Goal: Transaction & Acquisition: Purchase product/service

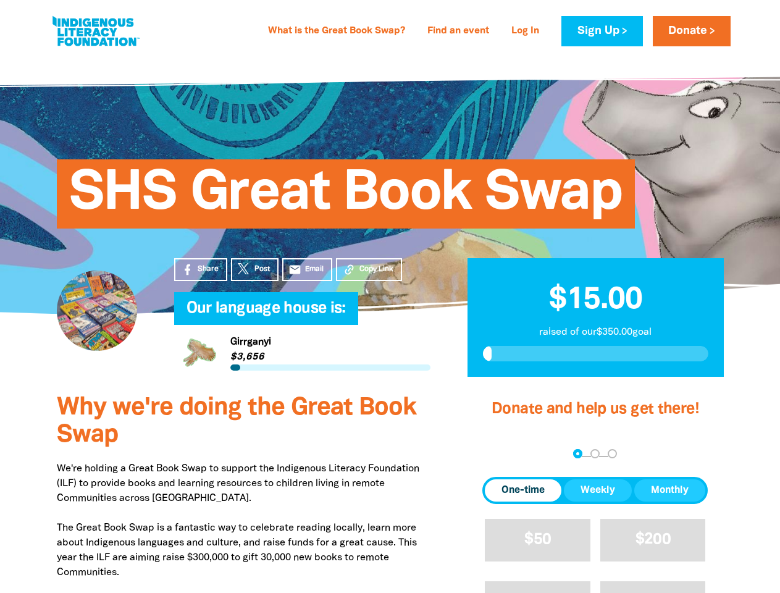
click at [390, 296] on h4 "Our language house is:﻿" at bounding box center [314, 308] width 256 height 25
click at [369, 269] on span "Copy Link" at bounding box center [376, 269] width 34 height 11
click at [499, 454] on div "arrow_back Back Step 1 Step 2 Step 3" at bounding box center [594, 454] width 225 height 15
click at [577, 454] on div "Navigate to step 1 of 3 to enter your donation amount" at bounding box center [577, 453] width 3 height 3
click at [523, 490] on span "One-time" at bounding box center [522, 490] width 43 height 15
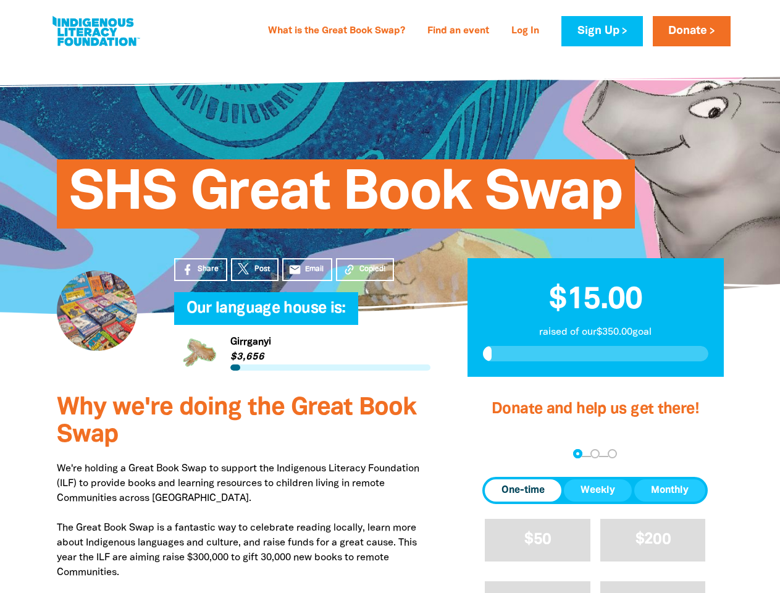
click at [598, 490] on span "Weekly" at bounding box center [597, 490] width 35 height 15
click at [669, 490] on span "Monthly" at bounding box center [670, 490] width 38 height 15
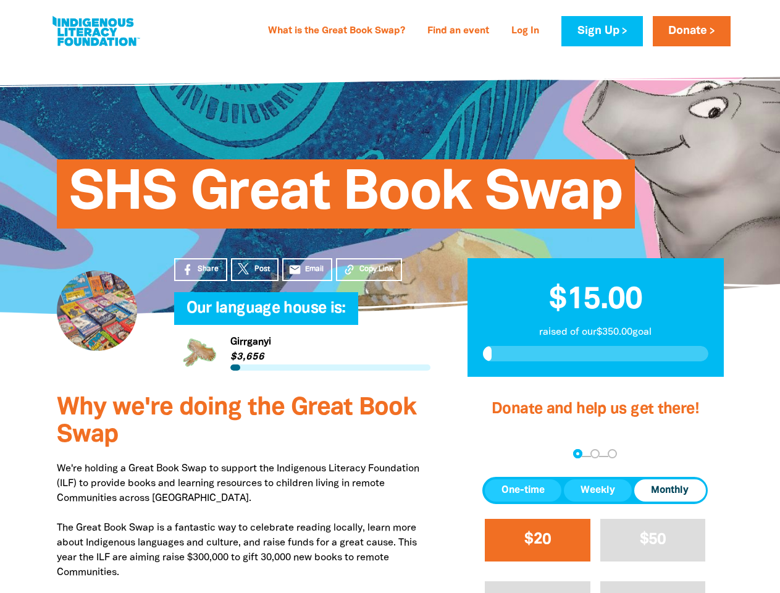
click at [537, 540] on span "$20" at bounding box center [537, 539] width 27 height 14
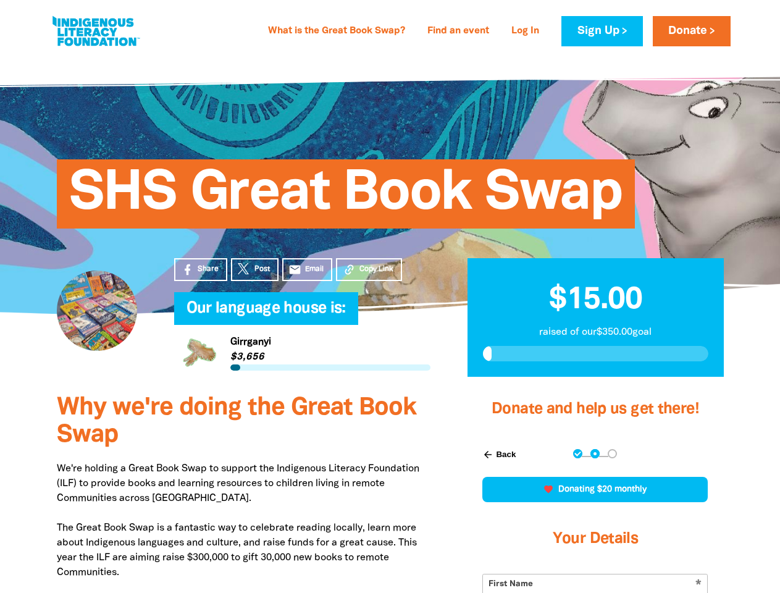
scroll to position [288, 0]
